Goal: Use online tool/utility: Utilize a website feature to perform a specific function

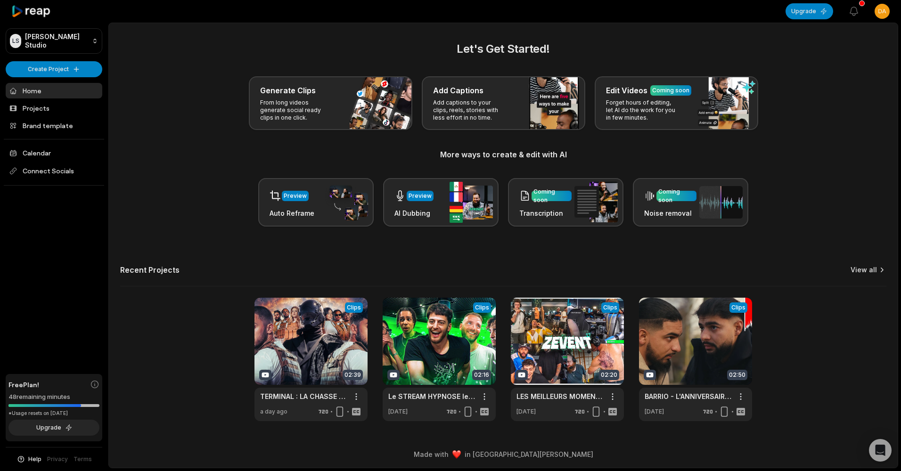
click at [862, 269] on link "View all" at bounding box center [864, 269] width 26 height 9
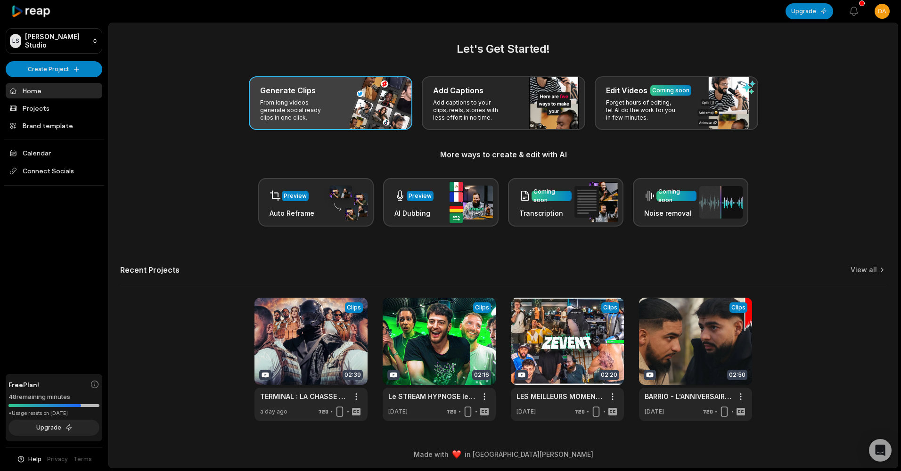
click at [315, 107] on p "From long videos generate social ready clips in one click." at bounding box center [296, 110] width 73 height 23
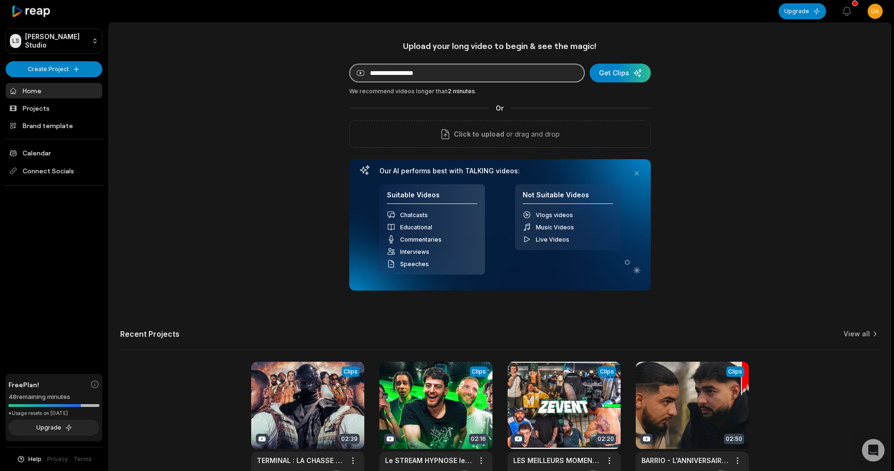
click at [467, 78] on input at bounding box center [467, 73] width 236 height 19
paste input "**********"
type input "**********"
click at [630, 74] on div "submit" at bounding box center [620, 73] width 61 height 19
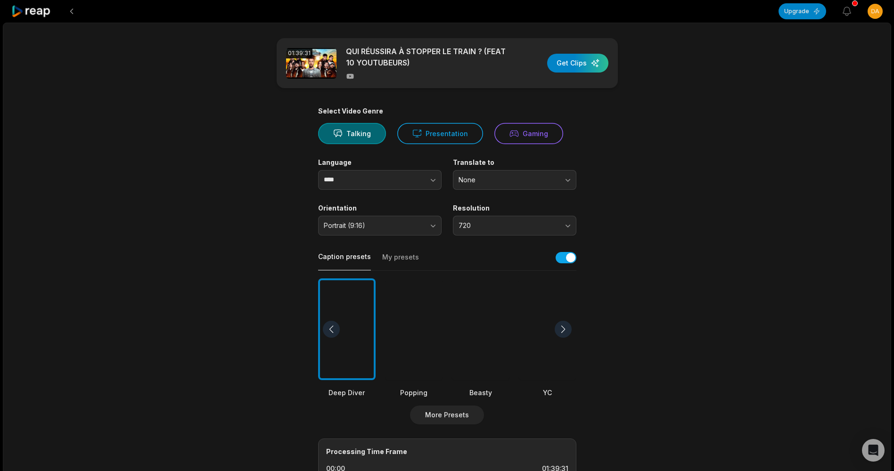
click at [554, 331] on div at bounding box center [548, 330] width 58 height 102
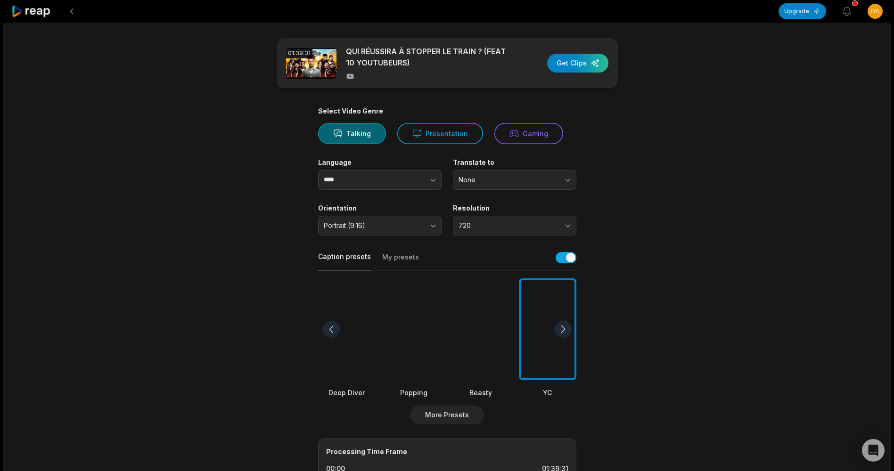
click at [554, 331] on div at bounding box center [548, 330] width 58 height 102
click at [562, 331] on div at bounding box center [563, 329] width 17 height 17
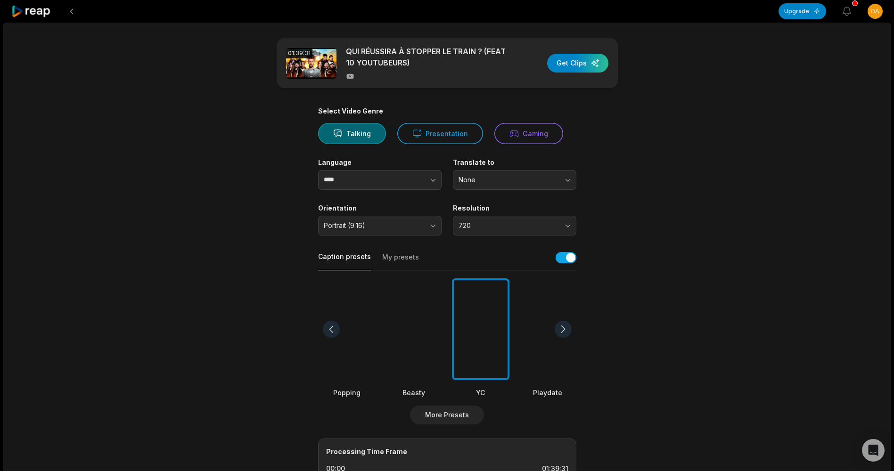
click at [562, 331] on div at bounding box center [563, 329] width 17 height 17
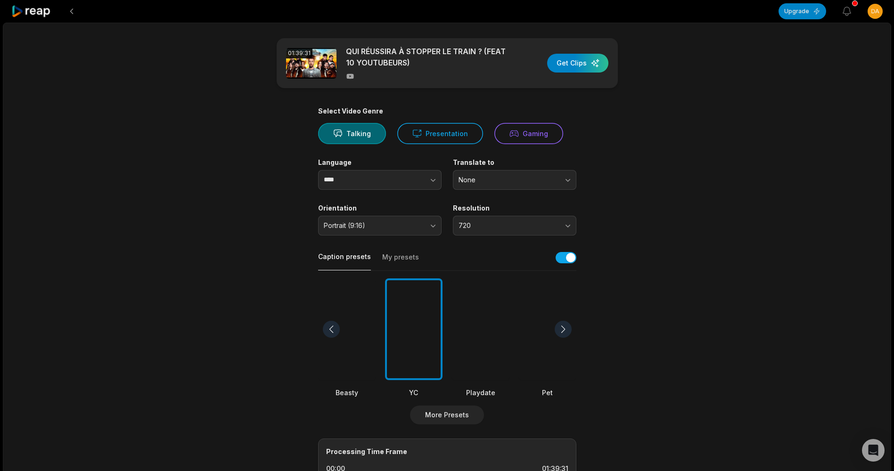
click at [563, 331] on div at bounding box center [563, 329] width 17 height 17
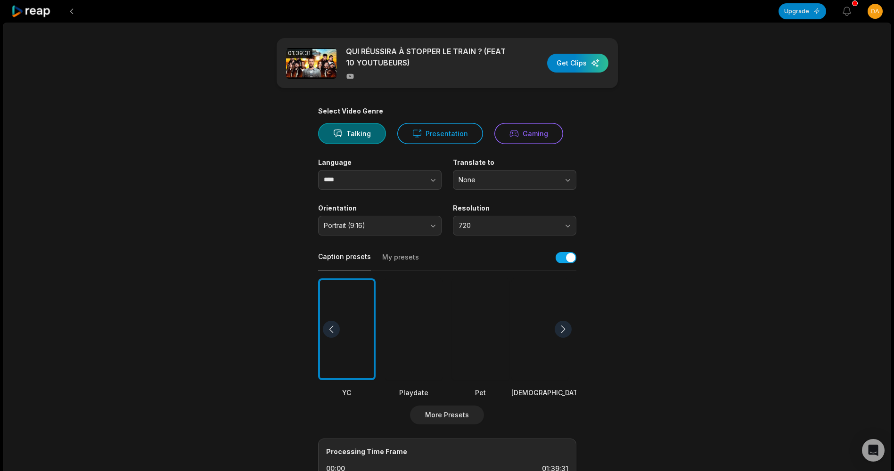
click at [562, 331] on div at bounding box center [563, 329] width 17 height 17
click at [407, 321] on div at bounding box center [414, 330] width 58 height 102
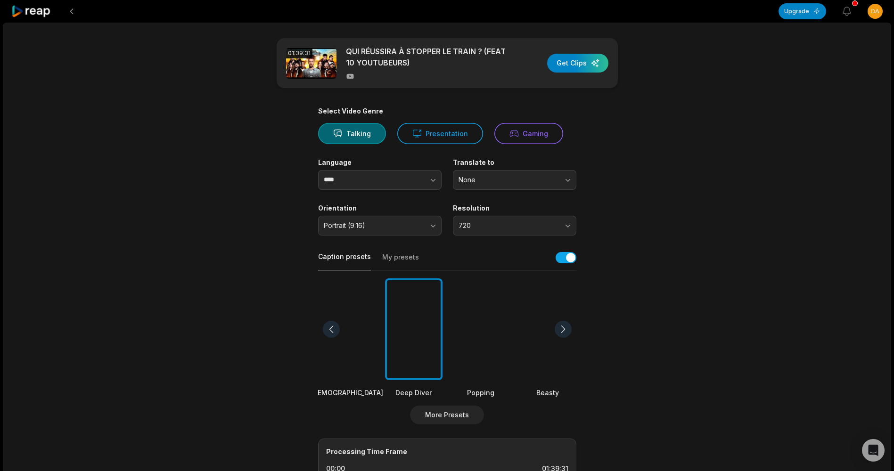
click at [480, 322] on div at bounding box center [481, 330] width 58 height 102
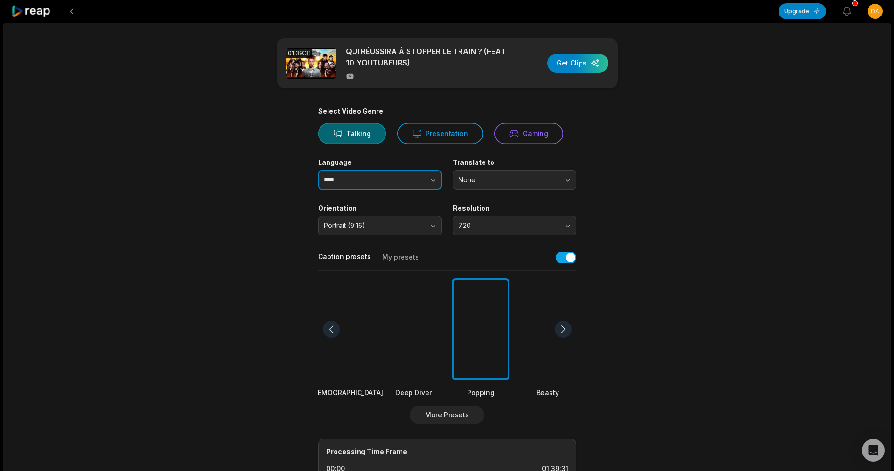
click at [409, 183] on button "button" at bounding box center [415, 180] width 54 height 20
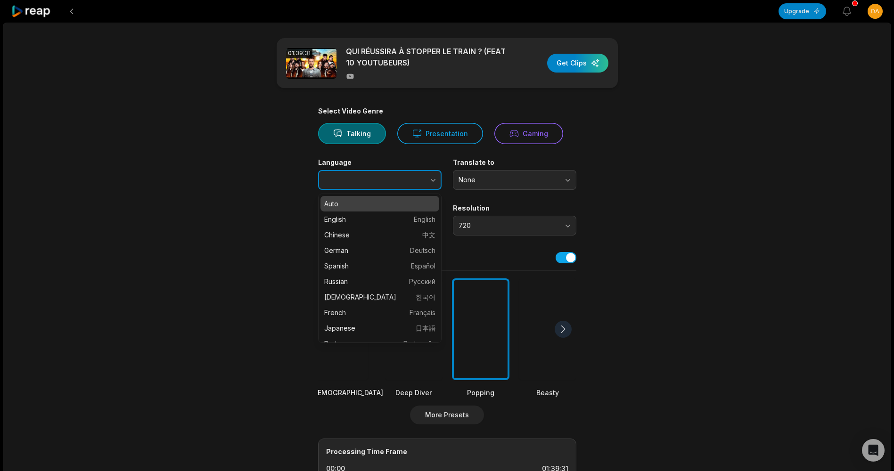
type input "****"
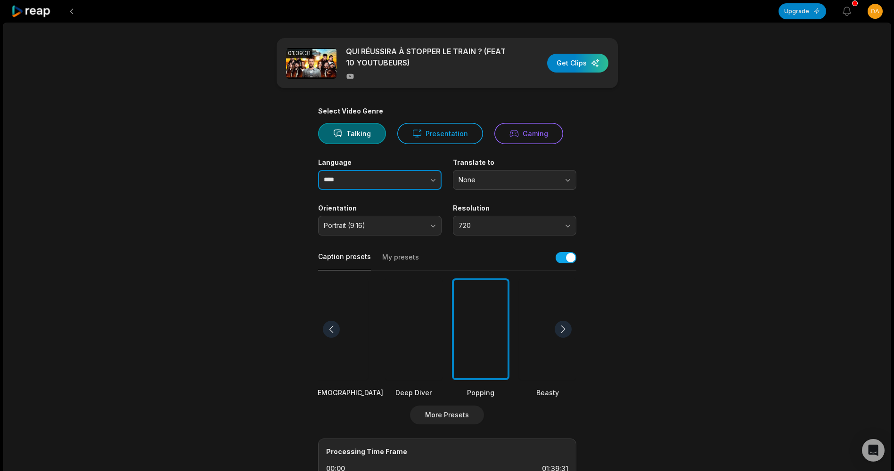
click at [411, 182] on button "button" at bounding box center [415, 180] width 54 height 20
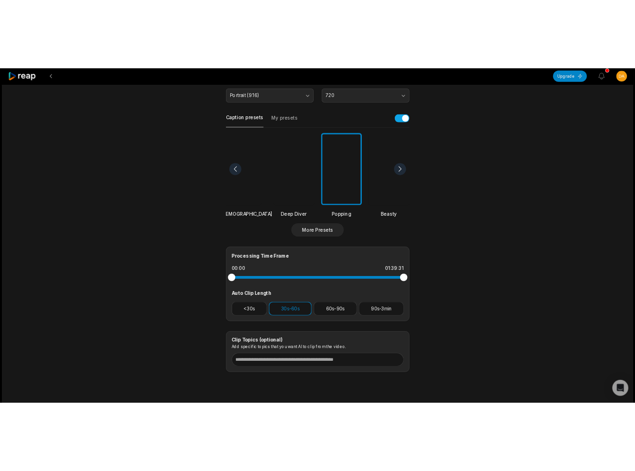
scroll to position [212, 0]
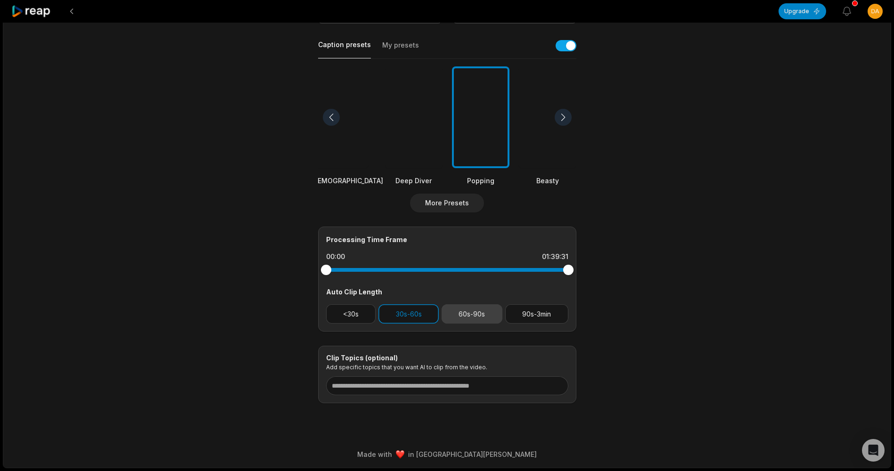
click at [466, 310] on button "60s-90s" at bounding box center [472, 314] width 61 height 19
drag, startPoint x: 383, startPoint y: 311, endPoint x: 397, endPoint y: 309, distance: 14.3
click at [385, 311] on button "30s-60s" at bounding box center [409, 314] width 60 height 19
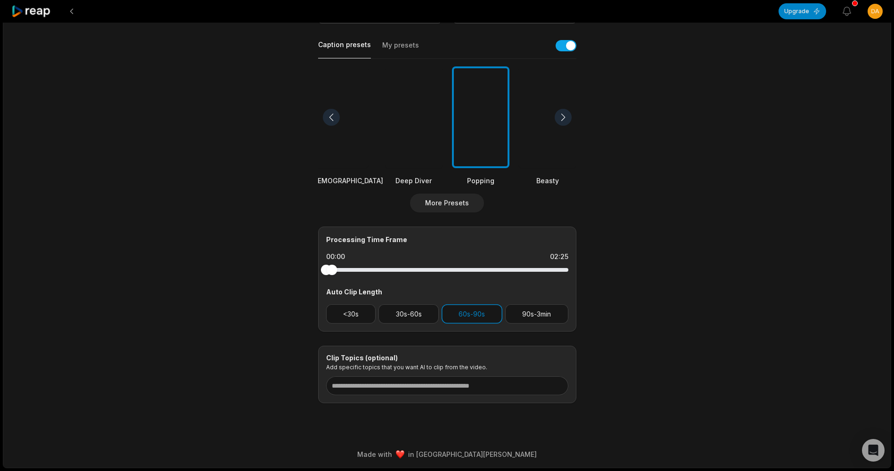
drag, startPoint x: 567, startPoint y: 273, endPoint x: 291, endPoint y: 294, distance: 276.2
click at [284, 295] on main "01:39:31 QUI RÉUSSIRA À STOPPER LE TRAIN ? (FEAT 10 YOUTUBEURS) Get Clips Selec…" at bounding box center [447, 115] width 456 height 578
drag, startPoint x: 422, startPoint y: 314, endPoint x: 456, endPoint y: 314, distance: 33.5
click at [423, 314] on button "30s-60s" at bounding box center [409, 314] width 60 height 19
drag, startPoint x: 413, startPoint y: 313, endPoint x: 459, endPoint y: 315, distance: 45.4
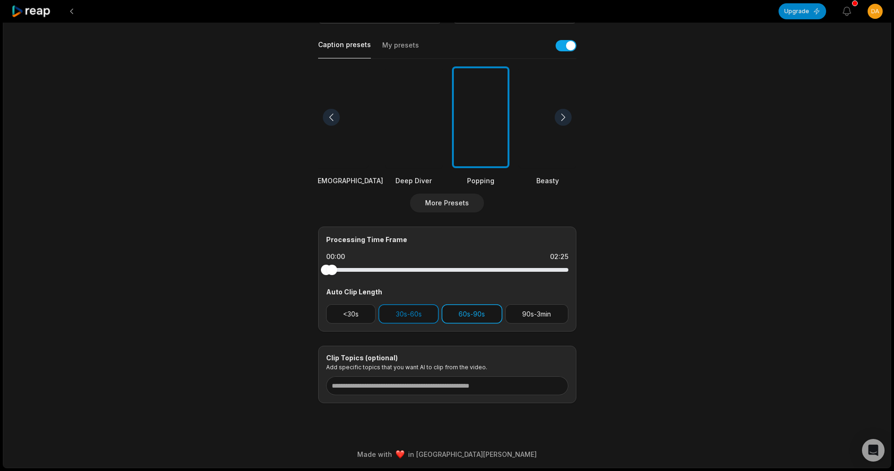
click at [417, 313] on button "30s-60s" at bounding box center [409, 314] width 60 height 19
click at [488, 386] on input at bounding box center [447, 386] width 242 height 19
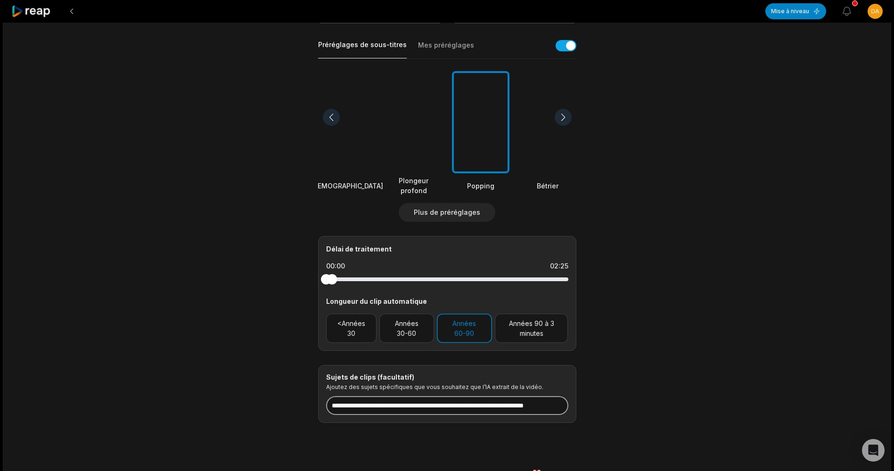
click at [507, 402] on input at bounding box center [447, 406] width 242 height 19
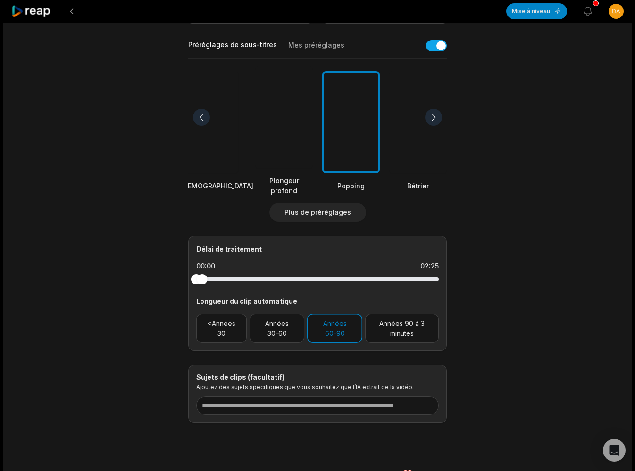
click at [612, 95] on div "01:39:31 QUI RÉUSSIRA À STOPPER LE TRAIN ? (FEAT 10 YOUTUBEURS) Get Clips Selec…" at bounding box center [317, 149] width 629 height 678
click at [582, 141] on div "01:39:31 QUI RÉUSSIRA À STOPPER LE TRAIN ? (FEAT 10 YOUTUBEURS) Get Clips Selec…" at bounding box center [317, 149] width 629 height 678
drag, startPoint x: 558, startPoint y: 150, endPoint x: 552, endPoint y: 147, distance: 6.3
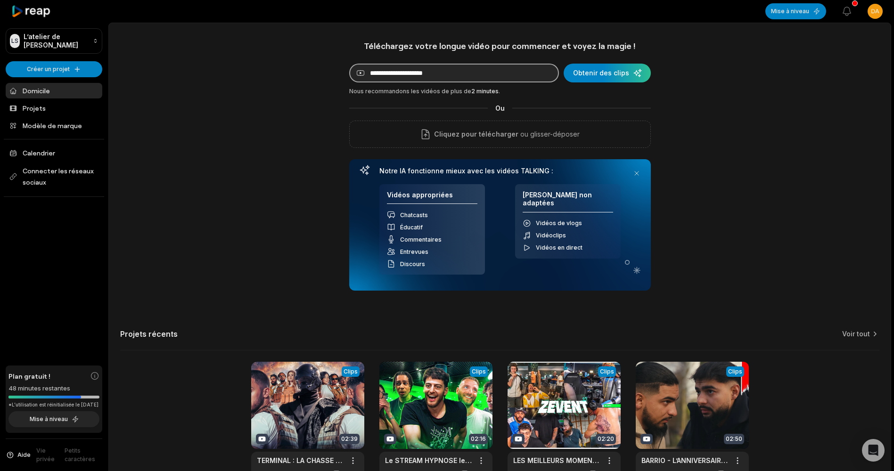
click at [543, 74] on input at bounding box center [454, 73] width 210 height 19
paste input "**********"
type input "**********"
click at [595, 59] on div "**********" at bounding box center [500, 166] width 302 height 250
click at [597, 70] on div "submit" at bounding box center [607, 73] width 87 height 19
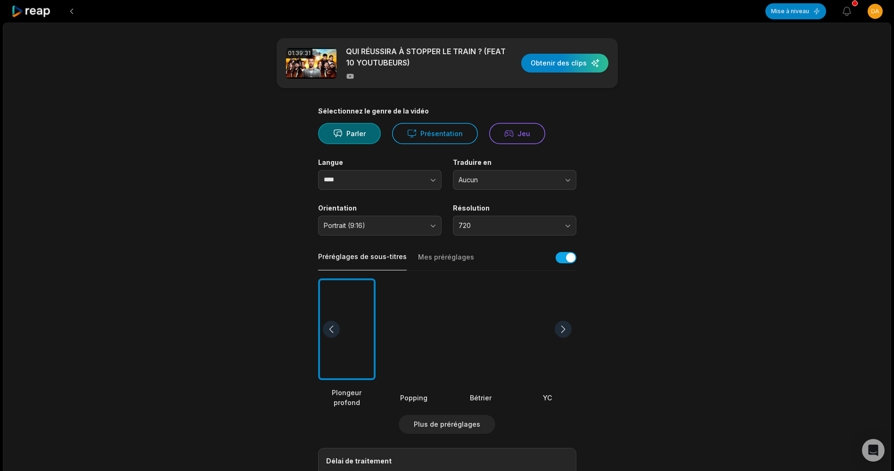
click at [424, 192] on div "Sélectionnez le genre de la vidéo Parler Présentation Jeu Langue **** Traduire …" at bounding box center [447, 371] width 258 height 529
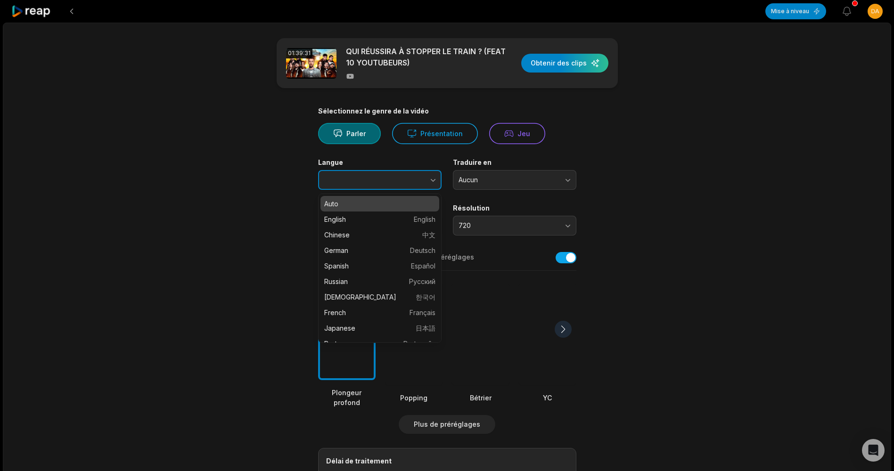
click at [420, 178] on button "button" at bounding box center [415, 180] width 54 height 20
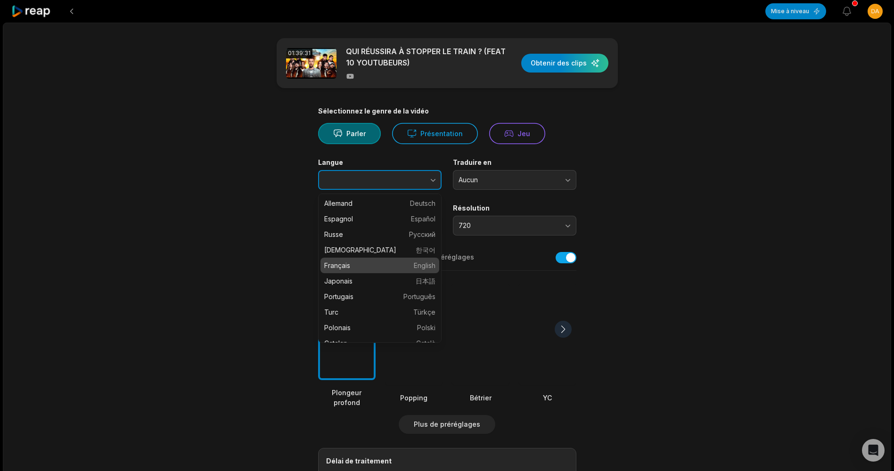
type input "******"
drag, startPoint x: 398, startPoint y: 262, endPoint x: 420, endPoint y: 247, distance: 26.2
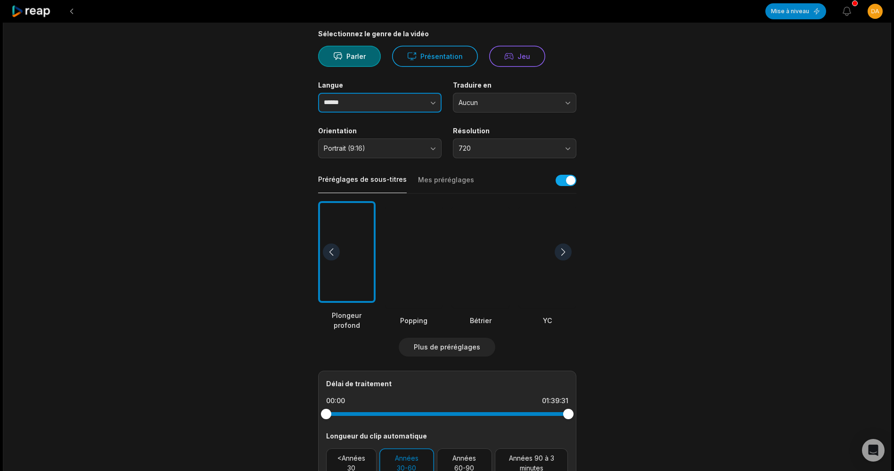
scroll to position [94, 0]
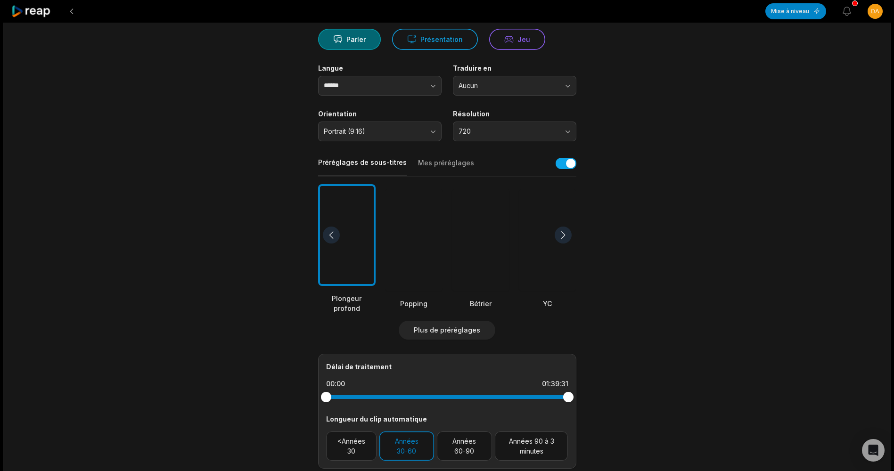
click at [424, 225] on div at bounding box center [414, 240] width 58 height 102
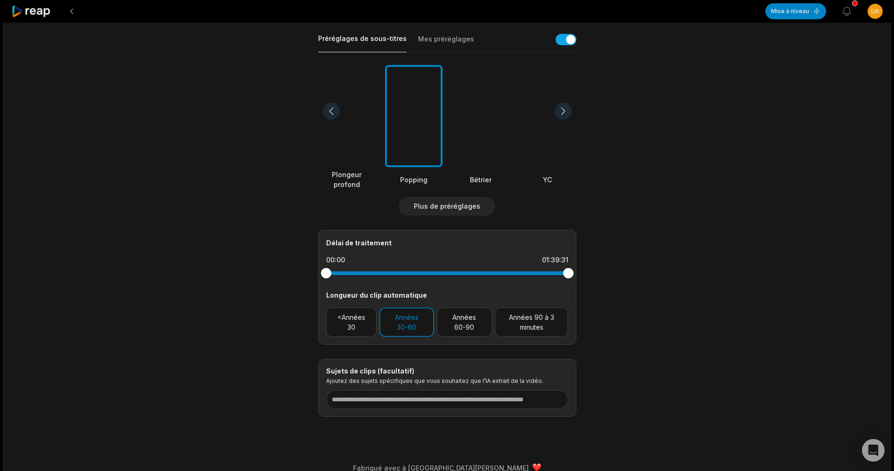
scroll to position [232, 0]
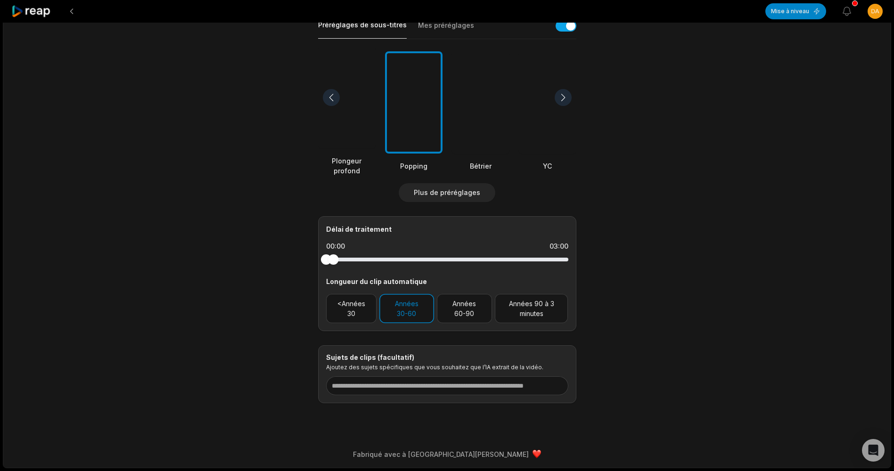
drag, startPoint x: 566, startPoint y: 259, endPoint x: 169, endPoint y: 244, distance: 397.8
click at [169, 244] on div "01:39:31 QUI RÉUSSIRA À STOPPER LE TRAIN ? (FEAT 10 YOUTUBEURS) Obtenir des cli…" at bounding box center [447, 130] width 889 height 678
click at [435, 303] on div "<Années 30 Années 30-60 Années 60-90 Années 90 à 3 minutes" at bounding box center [447, 308] width 242 height 29
drag, startPoint x: 334, startPoint y: 263, endPoint x: 769, endPoint y: 315, distance: 438.8
click at [769, 315] on div "01:39:31 QUI RÉUSSIRA À STOPPER LE TRAIN ? (FEAT 10 YOUTUBEURS) Obtenir des cli…" at bounding box center [447, 130] width 889 height 678
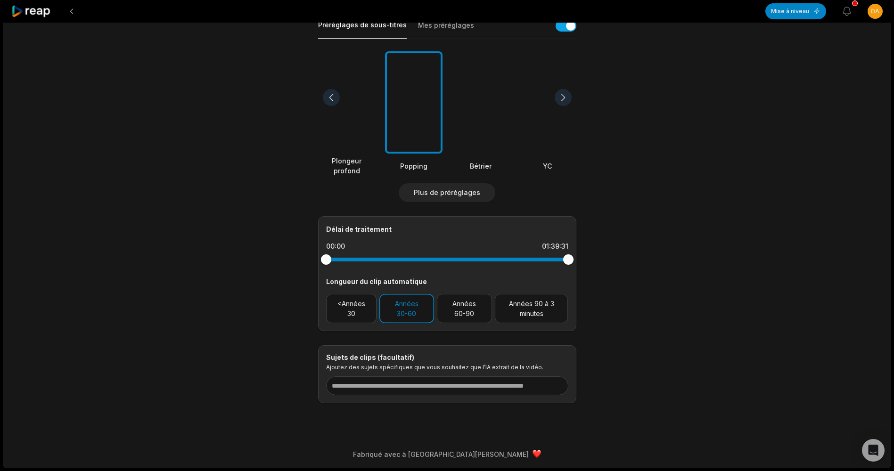
click at [493, 306] on div "<Années 30 Années 30-60 Années 60-90 Années 90 à 3 minutes" at bounding box center [447, 308] width 242 height 29
click at [474, 307] on button "Années 60-90" at bounding box center [464, 308] width 55 height 29
drag, startPoint x: 396, startPoint y: 311, endPoint x: 405, endPoint y: 307, distance: 10.4
click at [398, 310] on button "Années 30-60" at bounding box center [407, 308] width 55 height 29
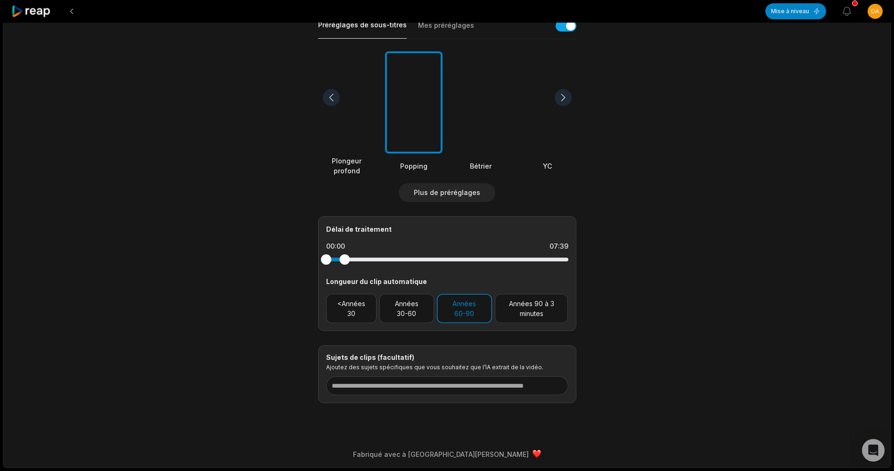
drag, startPoint x: 566, startPoint y: 261, endPoint x: 141, endPoint y: 252, distance: 424.4
click at [90, 254] on div "01:39:31 QUI RÉUSSIRA À STOPPER LE TRAIN ? (FEAT 10 YOUTUBEURS) Obtenir des cli…" at bounding box center [447, 130] width 889 height 678
click at [405, 381] on input at bounding box center [447, 386] width 242 height 19
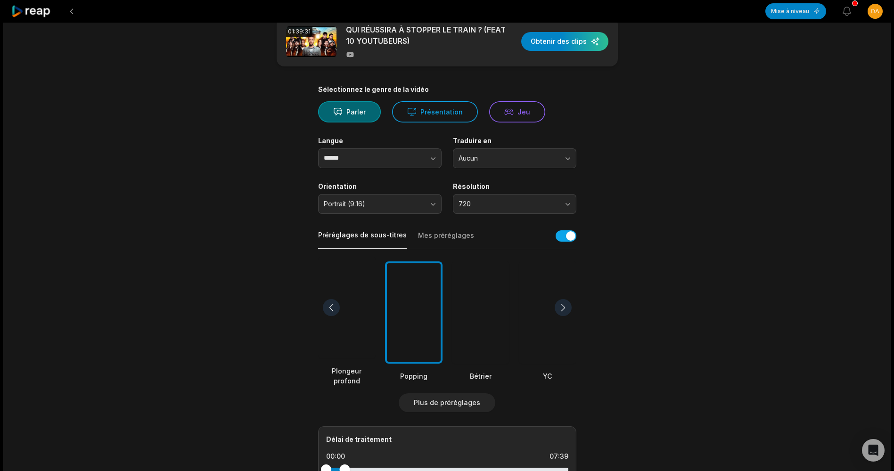
scroll to position [0, 0]
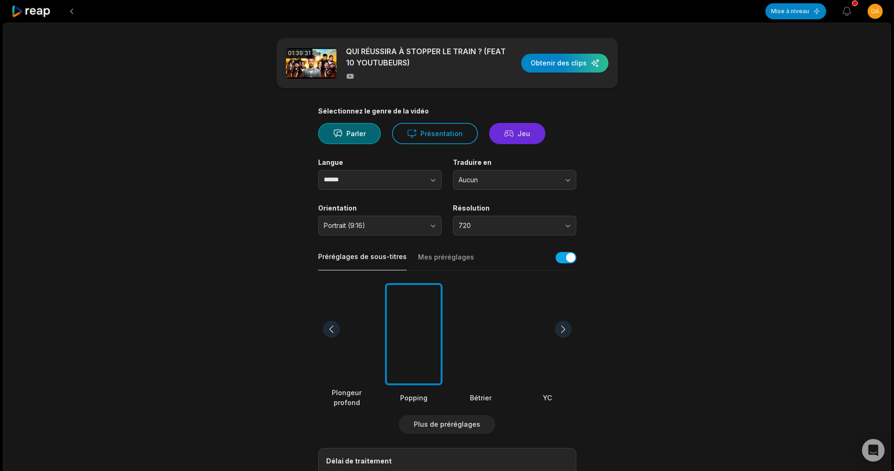
click at [502, 141] on button "Jeu" at bounding box center [517, 133] width 56 height 21
click at [567, 65] on div "button" at bounding box center [564, 63] width 87 height 19
